Goal: Task Accomplishment & Management: Use online tool/utility

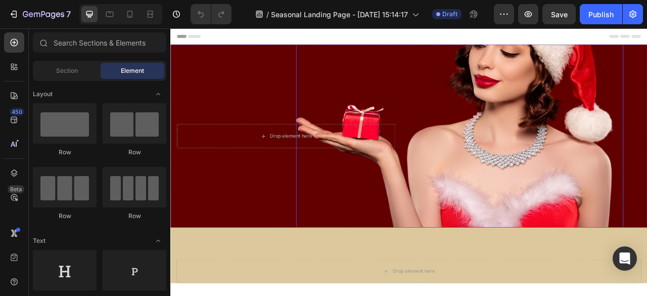
click at [568, 165] on img at bounding box center [538, 114] width 417 height 334
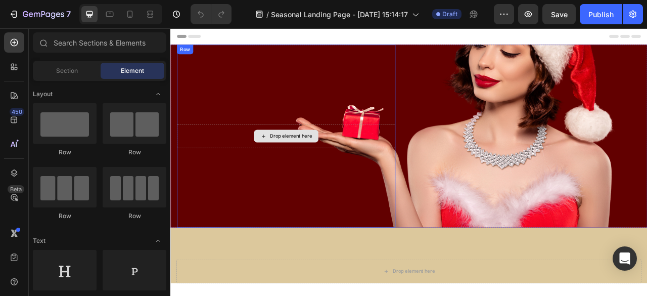
click at [339, 166] on div "Drop element here" at bounding box center [324, 165] width 54 height 8
click at [294, 154] on div "Drop element here" at bounding box center [317, 165] width 278 height 30
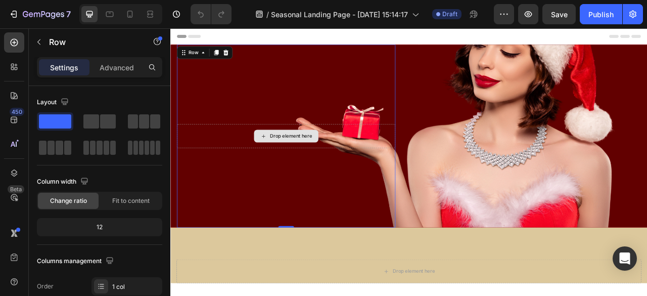
click at [314, 167] on div "Drop element here" at bounding box center [324, 165] width 54 height 8
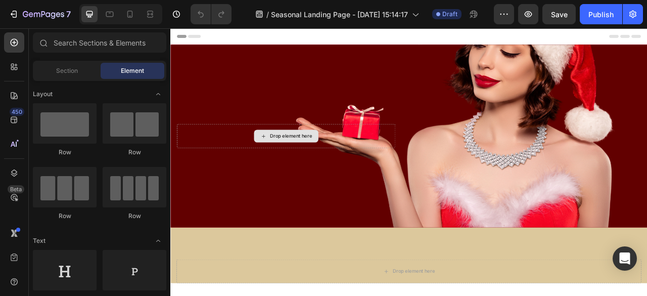
click at [314, 167] on div "Drop element here" at bounding box center [324, 165] width 54 height 8
click at [315, 167] on div "Drop element here" at bounding box center [324, 165] width 54 height 8
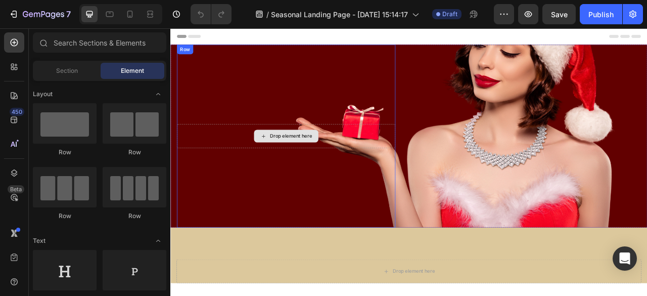
click at [315, 167] on div "Drop element here" at bounding box center [324, 165] width 54 height 8
click at [346, 152] on div "Drop element here" at bounding box center [317, 165] width 278 height 30
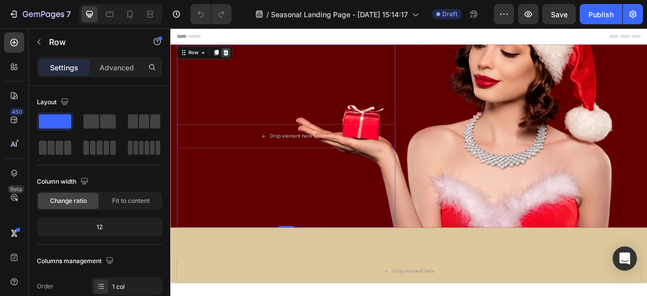
click at [240, 59] on icon at bounding box center [241, 59] width 7 height 7
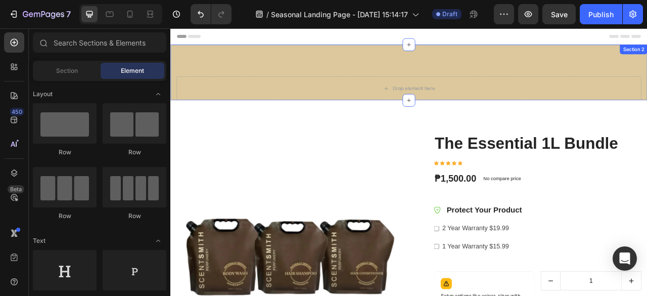
click at [468, 86] on div "Drop element here Section 2" at bounding box center [473, 84] width 607 height 71
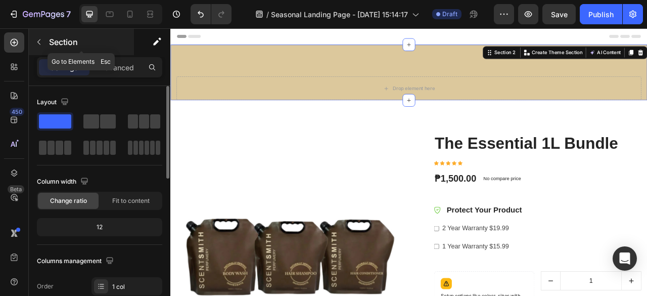
click at [42, 36] on button "button" at bounding box center [39, 42] width 16 height 16
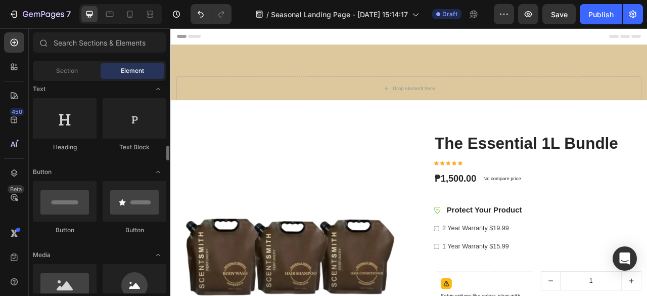
scroll to position [202, 0]
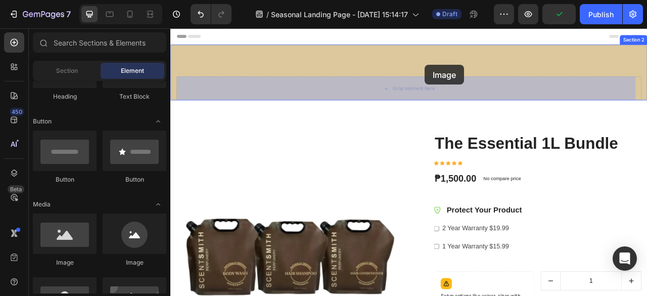
drag, startPoint x: 236, startPoint y: 266, endPoint x: 494, endPoint y: 75, distance: 321.2
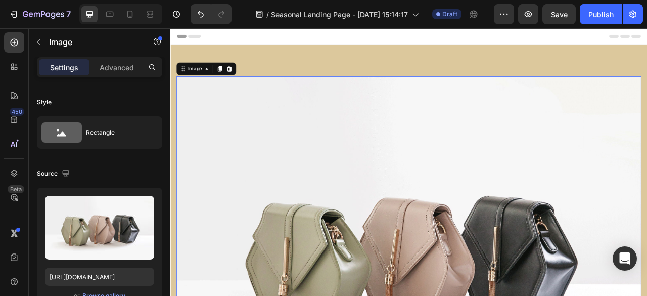
click at [243, 80] on icon at bounding box center [245, 79] width 7 height 7
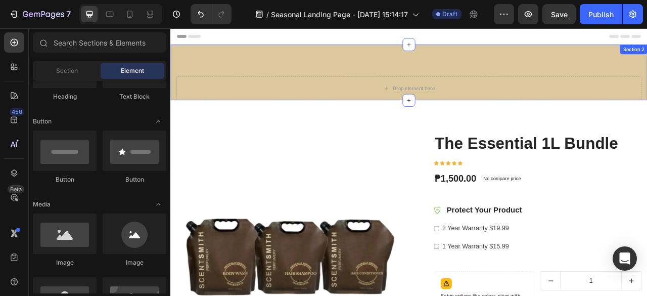
click at [335, 64] on div "Drop element here Section 2" at bounding box center [473, 84] width 607 height 71
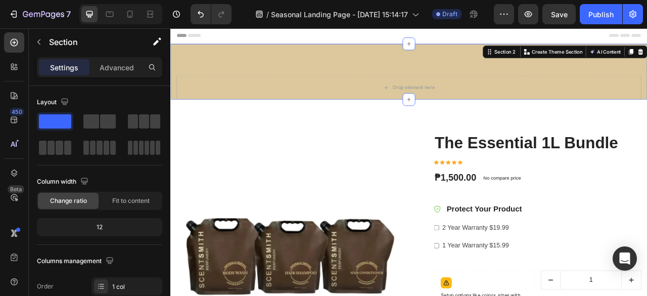
scroll to position [0, 0]
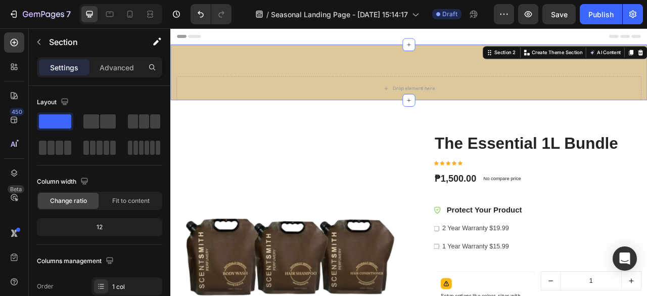
click at [516, 80] on div "Drop element here Section 2 You can create reusable sections Create Theme Secti…" at bounding box center [473, 84] width 607 height 71
click at [136, 203] on span "Fit to content" at bounding box center [130, 200] width 37 height 9
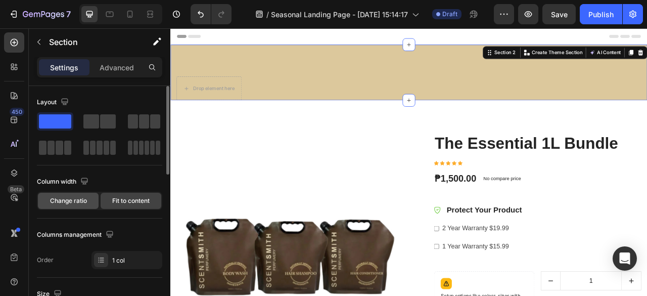
click at [72, 202] on span "Change ratio" at bounding box center [68, 200] width 37 height 9
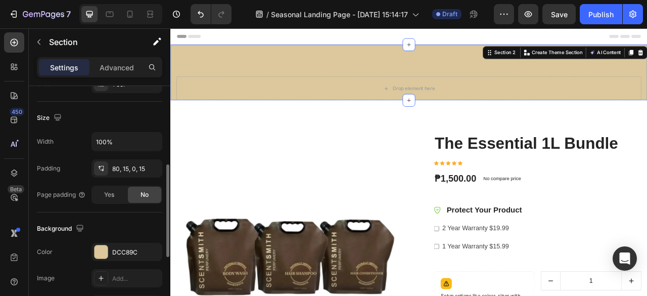
scroll to position [253, 0]
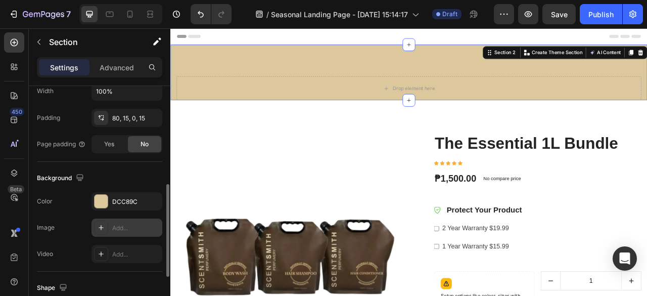
click at [140, 227] on div "Add..." at bounding box center [136, 227] width 48 height 9
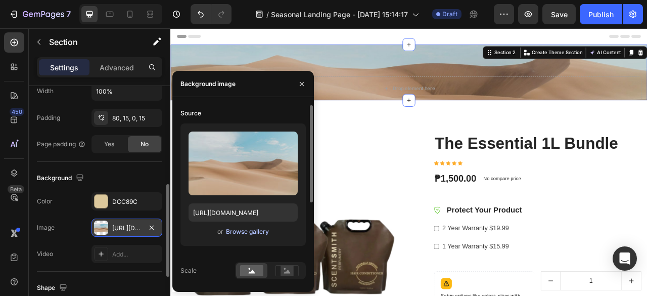
click at [256, 232] on div "Browse gallery" at bounding box center [247, 231] width 43 height 9
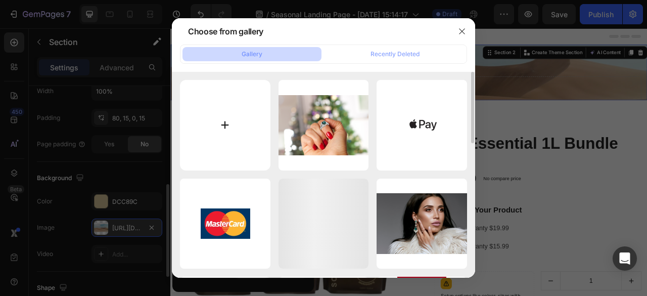
click at [242, 112] on input "file" at bounding box center [225, 125] width 90 height 90
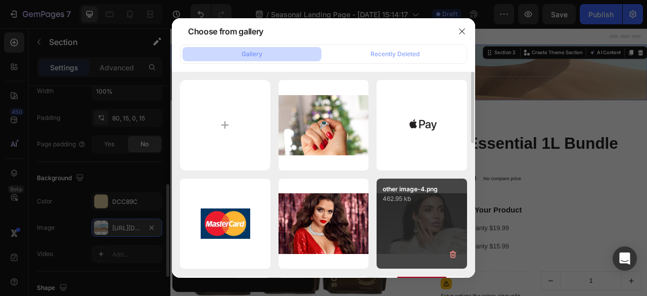
type input "C:\fakepath\viber_image_2025-08-27_[PHONE_NUMBER].jpg"
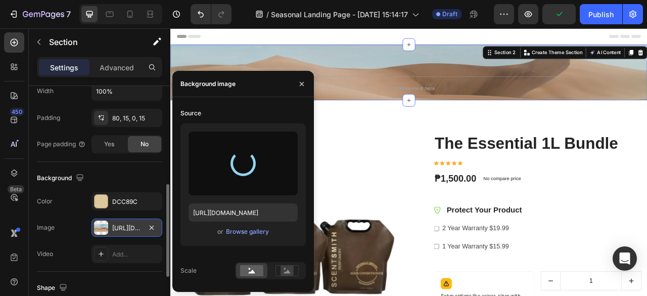
type input "[URL][DOMAIN_NAME]"
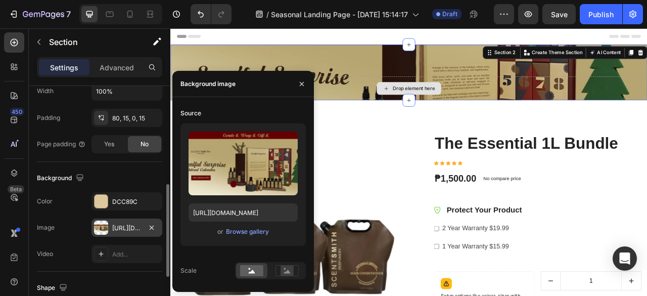
click at [528, 117] on div "Drop element here" at bounding box center [473, 104] width 591 height 30
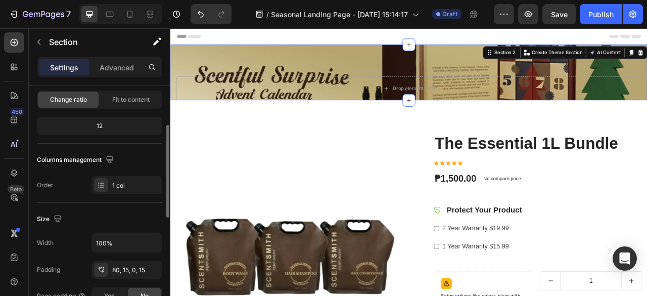
scroll to position [0, 0]
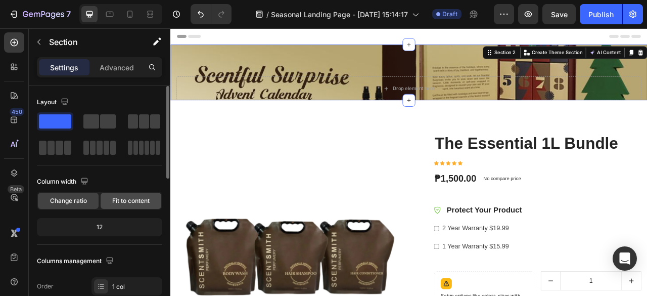
click at [143, 204] on span "Fit to content" at bounding box center [130, 200] width 37 height 9
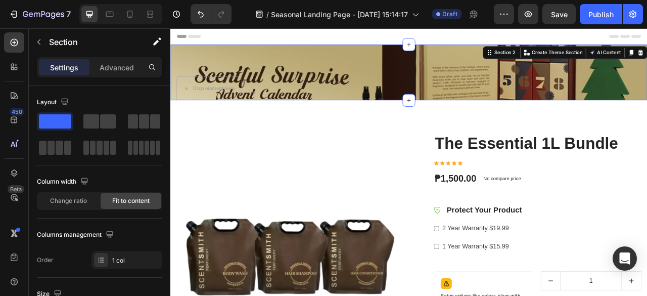
click at [551, 103] on div "Drop element here Section 2 You can create reusable sections Create Theme Secti…" at bounding box center [473, 84] width 607 height 71
click at [594, 119] on div "Drop element here Section 2 You can create reusable sections Create Theme Secti…" at bounding box center [473, 84] width 607 height 71
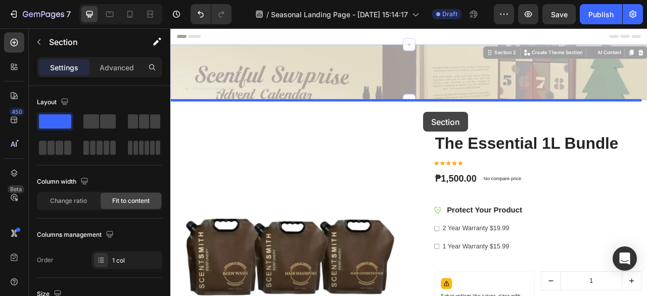
drag, startPoint x: 493, startPoint y: 117, endPoint x: 487, endPoint y: 134, distance: 17.6
drag, startPoint x: 486, startPoint y: 116, endPoint x: 488, endPoint y: 131, distance: 15.8
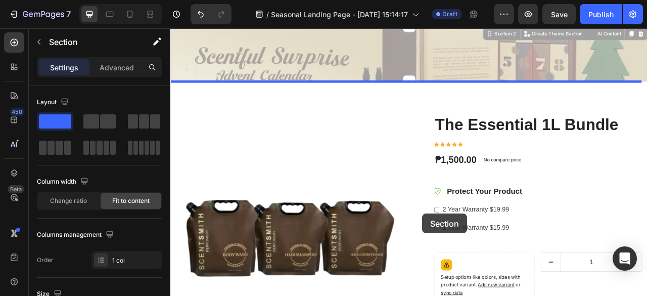
drag, startPoint x: 488, startPoint y: 117, endPoint x: 494, endPoint y: 262, distance: 145.2
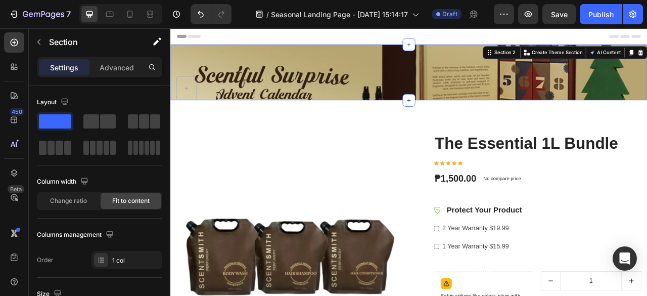
click at [493, 106] on div "Section 2 You can create reusable sections Create Theme Section AI Content Writ…" at bounding box center [473, 84] width 607 height 71
click at [494, 107] on div "Section 2 You can create reusable sections Create Theme Section AI Content Writ…" at bounding box center [473, 84] width 607 height 71
click at [494, 103] on div "Section 2 You can create reusable sections Create Theme Section AI Content Writ…" at bounding box center [473, 84] width 607 height 71
click at [497, 102] on div "Section 2 You can create reusable sections Create Theme Section AI Content Writ…" at bounding box center [473, 84] width 607 height 71
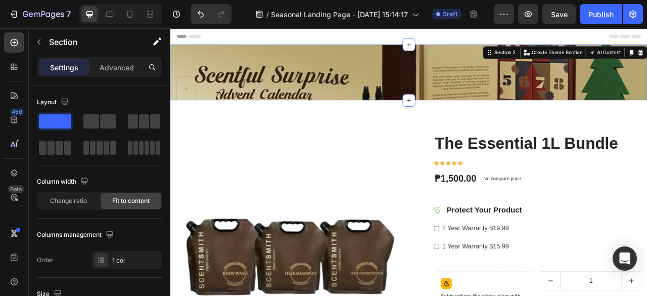
click at [497, 102] on div "Section 2 You can create reusable sections Create Theme Section AI Content Writ…" at bounding box center [473, 84] width 607 height 71
click at [589, 58] on div "Section 2" at bounding box center [595, 59] width 31 height 9
click at [200, 9] on icon "Undo/Redo" at bounding box center [201, 14] width 10 height 10
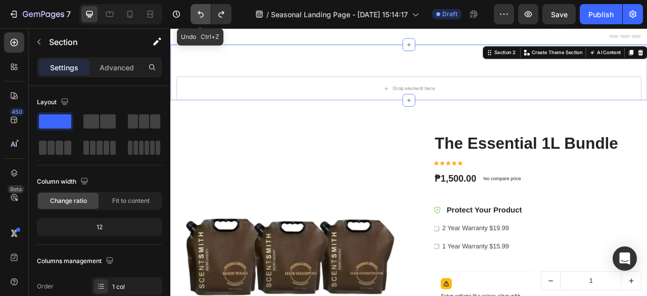
click at [200, 9] on icon "Undo/Redo" at bounding box center [201, 14] width 10 height 10
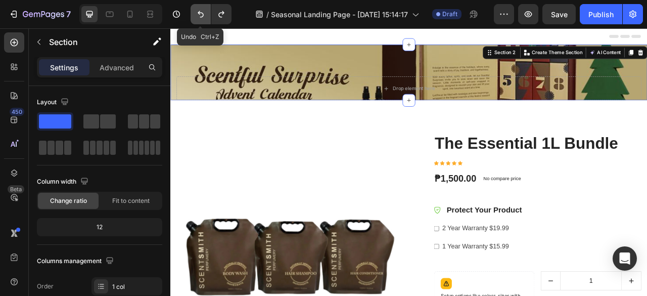
click at [200, 9] on icon "Undo/Redo" at bounding box center [201, 14] width 10 height 10
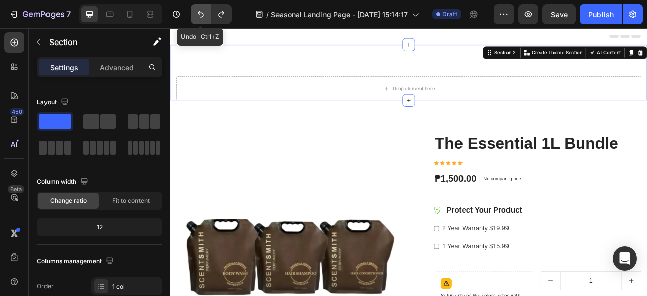
click at [200, 9] on icon "Undo/Redo" at bounding box center [201, 14] width 10 height 10
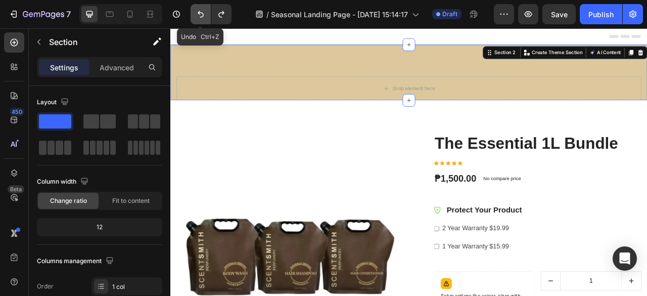
click at [200, 9] on icon "Undo/Redo" at bounding box center [201, 14] width 10 height 10
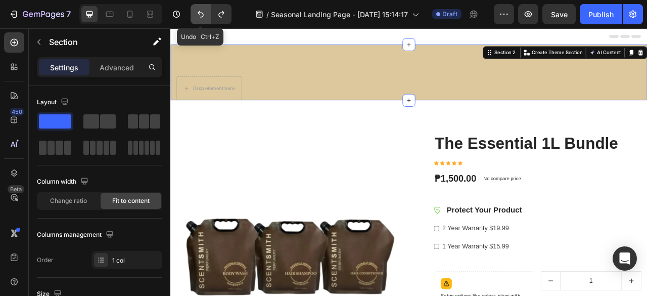
click at [200, 9] on icon "Undo/Redo" at bounding box center [201, 14] width 10 height 10
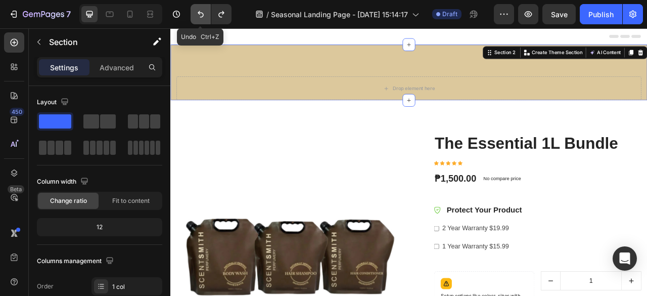
click at [200, 9] on icon "Undo/Redo" at bounding box center [201, 14] width 10 height 10
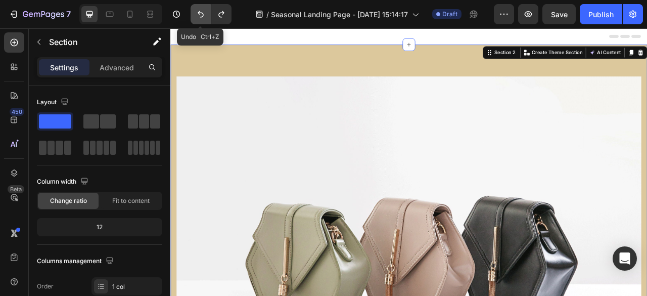
click at [200, 9] on icon "Undo/Redo" at bounding box center [201, 14] width 10 height 10
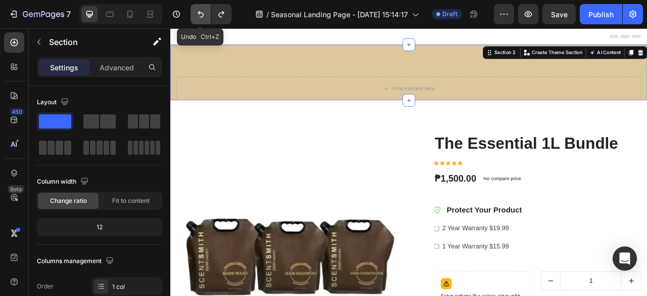
click at [200, 9] on icon "Undo/Redo" at bounding box center [201, 14] width 10 height 10
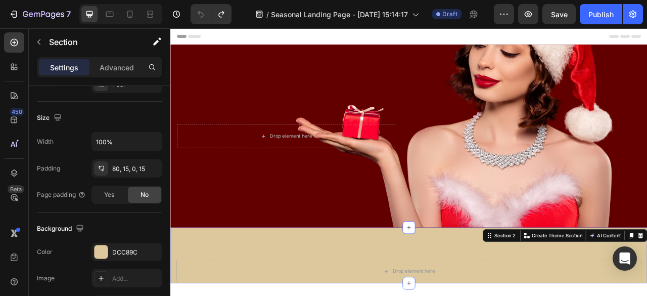
scroll to position [303, 0]
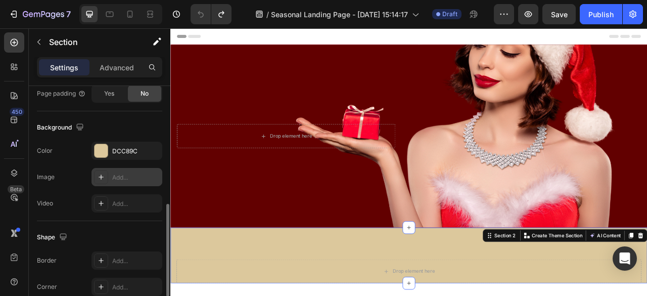
click at [132, 179] on div "Add..." at bounding box center [136, 177] width 48 height 9
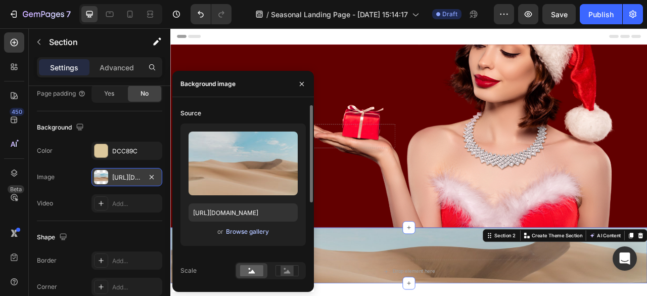
click at [257, 235] on div "Browse gallery" at bounding box center [247, 231] width 43 height 9
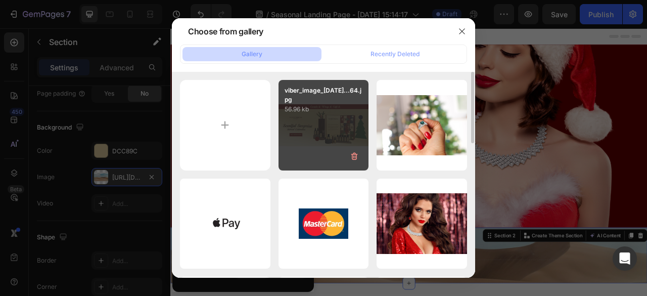
click at [308, 111] on p "56.96 kb" at bounding box center [324, 109] width 78 height 10
type input "[URL][DOMAIN_NAME]"
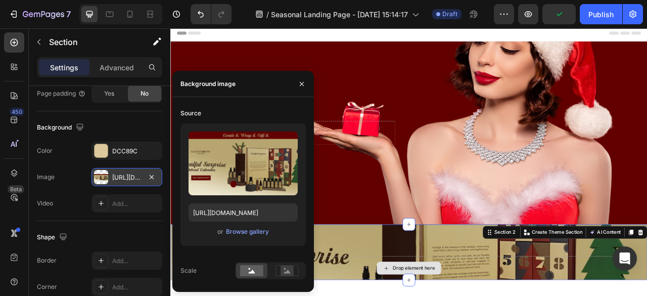
scroll to position [0, 0]
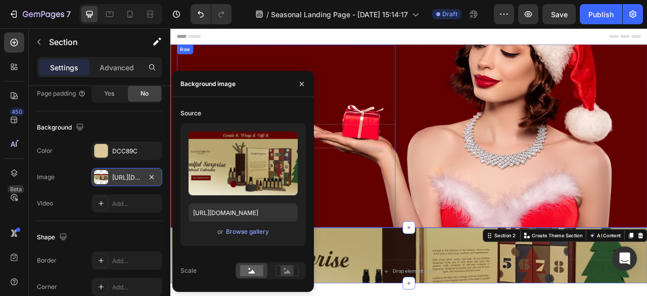
click at [396, 121] on div "Drop element here Row" at bounding box center [317, 165] width 278 height 233
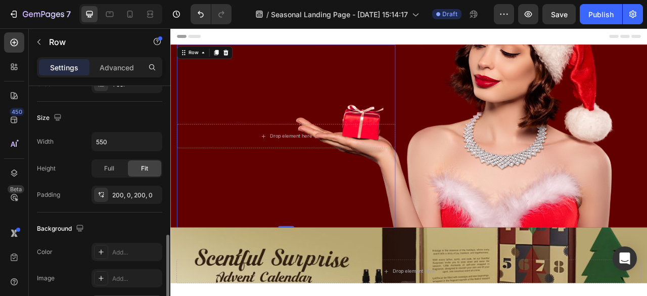
scroll to position [253, 0]
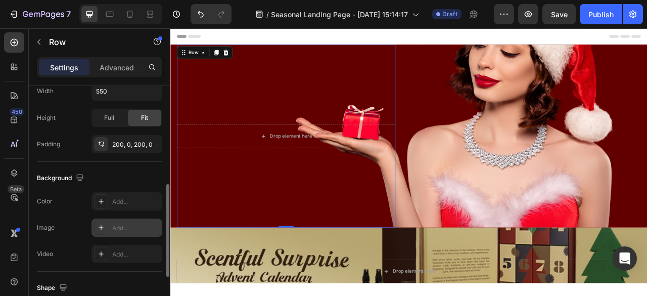
click at [137, 220] on div "Add..." at bounding box center [127, 227] width 71 height 18
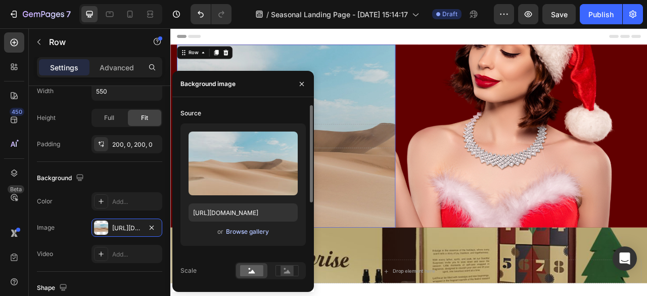
click at [259, 227] on div "Browse gallery" at bounding box center [247, 231] width 43 height 9
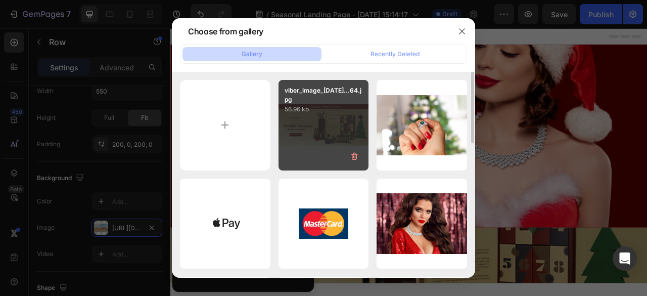
click at [341, 121] on div "viber_image_[DATE]...64.jpg 56.96 kb" at bounding box center [324, 125] width 90 height 90
type input "[URL][DOMAIN_NAME]"
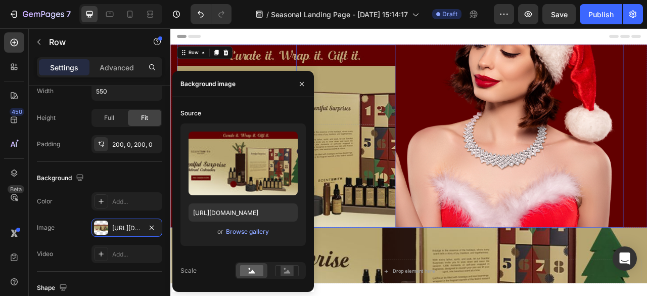
click at [543, 162] on img at bounding box center [538, 114] width 417 height 334
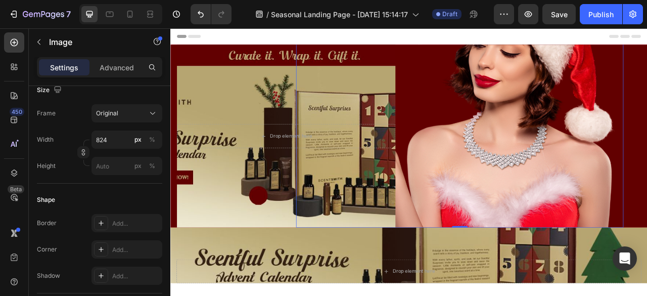
scroll to position [0, 0]
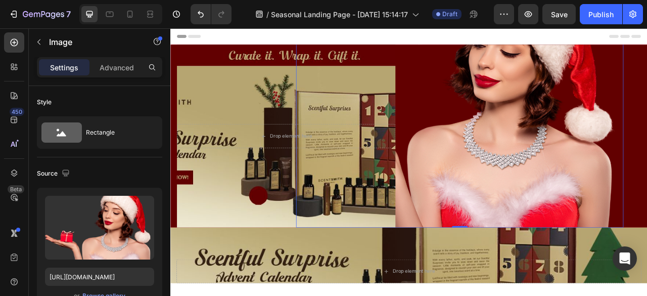
click at [568, 150] on img at bounding box center [538, 114] width 417 height 334
click at [322, 148] on div "Drop element here Row" at bounding box center [317, 165] width 278 height 233
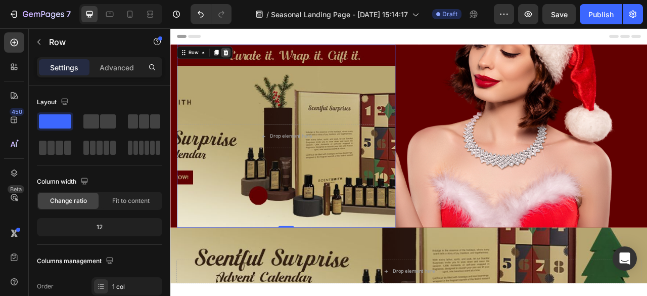
click at [241, 57] on icon at bounding box center [241, 59] width 7 height 7
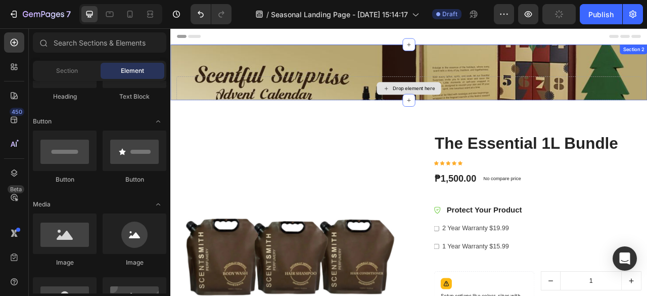
click at [518, 104] on div "Drop element here" at bounding box center [473, 104] width 591 height 30
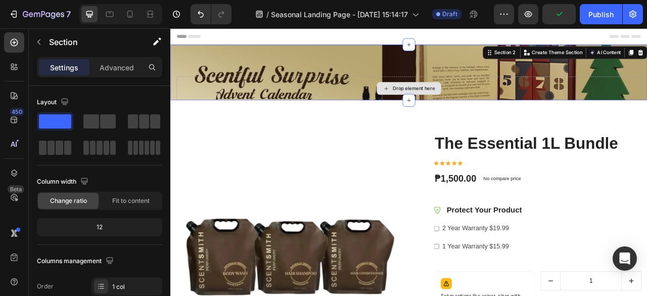
click at [491, 102] on div "Drop element here" at bounding box center [480, 105] width 54 height 8
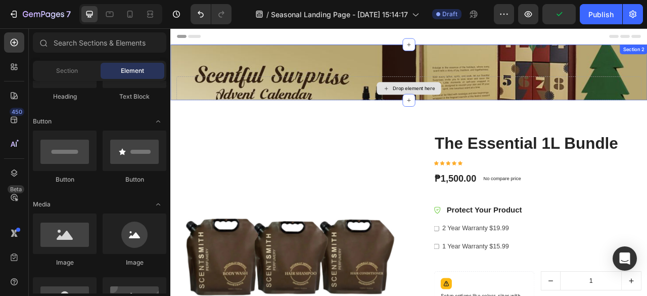
drag, startPoint x: 548, startPoint y: 90, endPoint x: 558, endPoint y: 88, distance: 10.3
click at [549, 89] on div "Drop element here" at bounding box center [473, 104] width 591 height 30
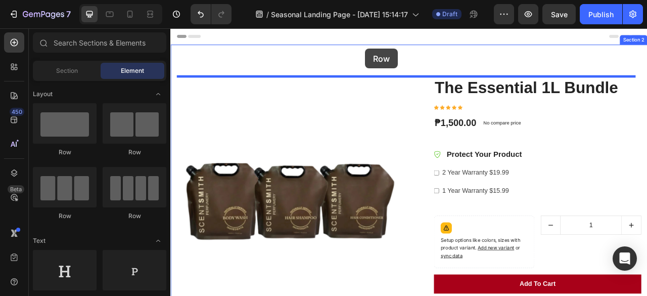
drag, startPoint x: 235, startPoint y: 164, endPoint x: 418, endPoint y: 54, distance: 213.8
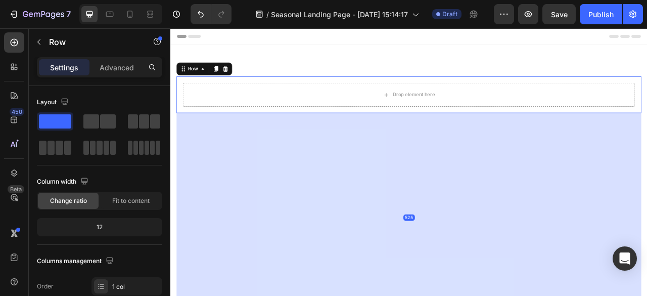
drag, startPoint x: 471, startPoint y: 142, endPoint x: 463, endPoint y: 399, distance: 257.4
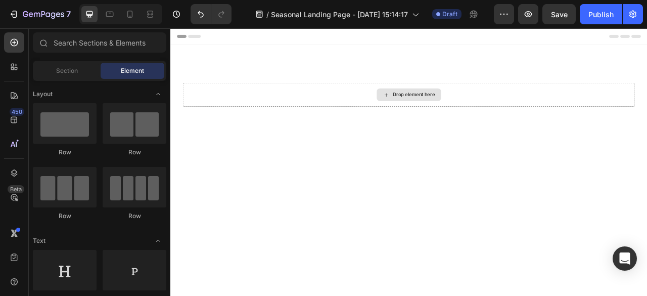
click at [462, 116] on div "Drop element here" at bounding box center [480, 113] width 54 height 8
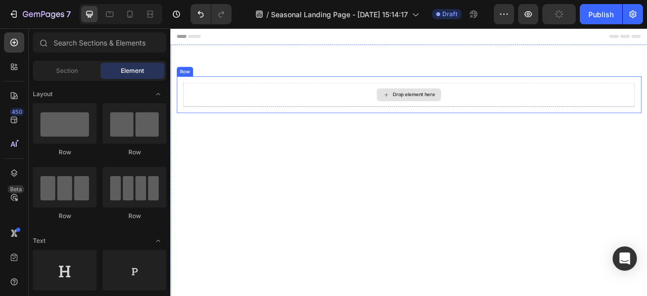
click at [467, 116] on div "Drop element here" at bounding box center [480, 113] width 54 height 8
click at [460, 110] on div "Drop element here" at bounding box center [480, 113] width 54 height 8
click at [464, 112] on div "Drop element here" at bounding box center [480, 113] width 54 height 8
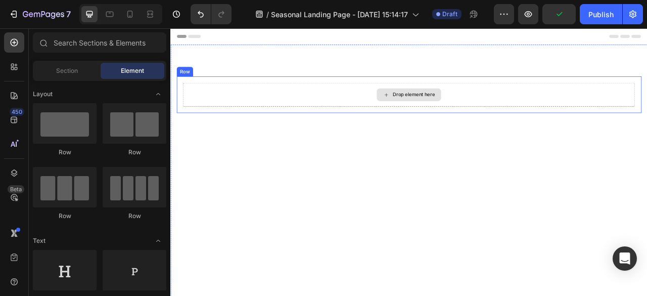
click at [464, 112] on div "Drop element here" at bounding box center [480, 113] width 54 height 8
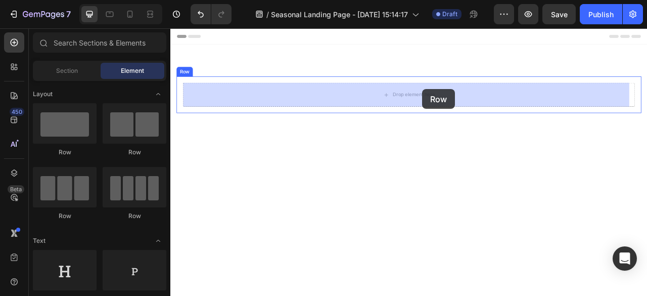
drag, startPoint x: 245, startPoint y: 162, endPoint x: 491, endPoint y: 106, distance: 252.5
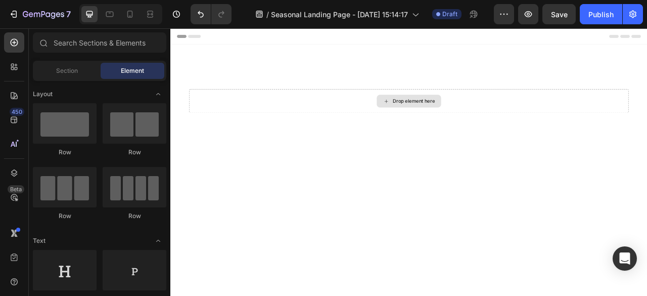
click at [485, 113] on div "Drop element here" at bounding box center [474, 121] width 82 height 16
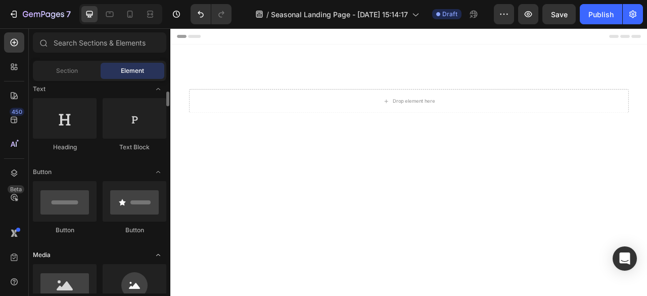
scroll to position [202, 0]
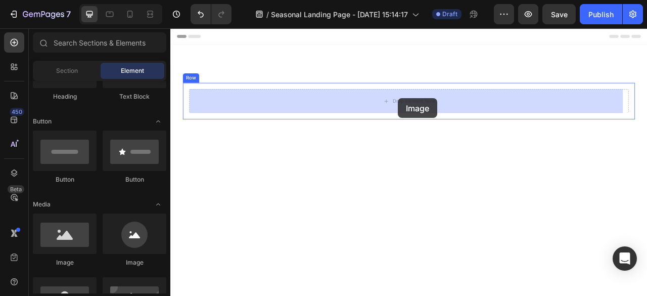
drag, startPoint x: 231, startPoint y: 270, endPoint x: 460, endPoint y: 117, distance: 275.7
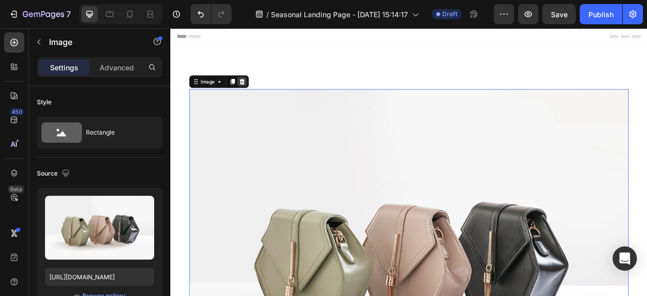
click at [259, 95] on icon at bounding box center [261, 96] width 7 height 7
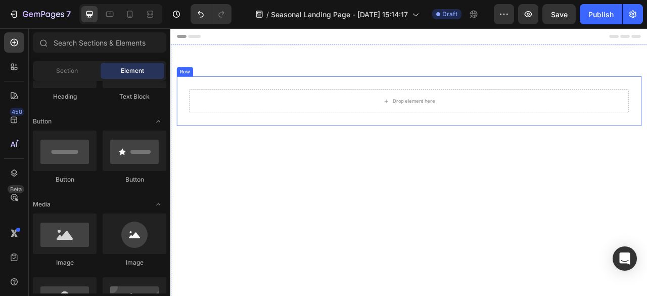
click at [390, 125] on div "Drop element here" at bounding box center [473, 121] width 559 height 30
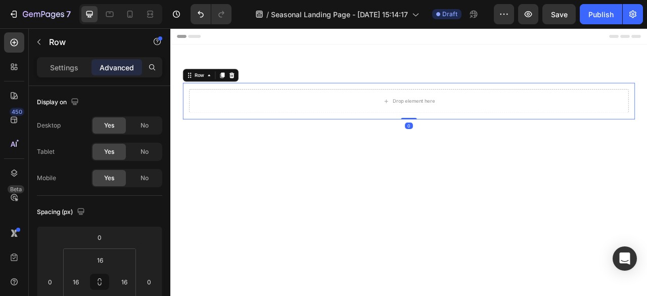
drag, startPoint x: 248, startPoint y: 88, endPoint x: 285, endPoint y: 97, distance: 37.8
click at [249, 87] on icon at bounding box center [248, 88] width 8 height 8
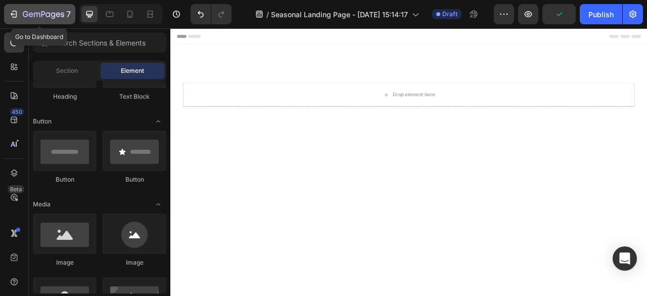
click at [48, 8] on div "7" at bounding box center [47, 14] width 48 height 12
